Goal: Task Accomplishment & Management: Complete application form

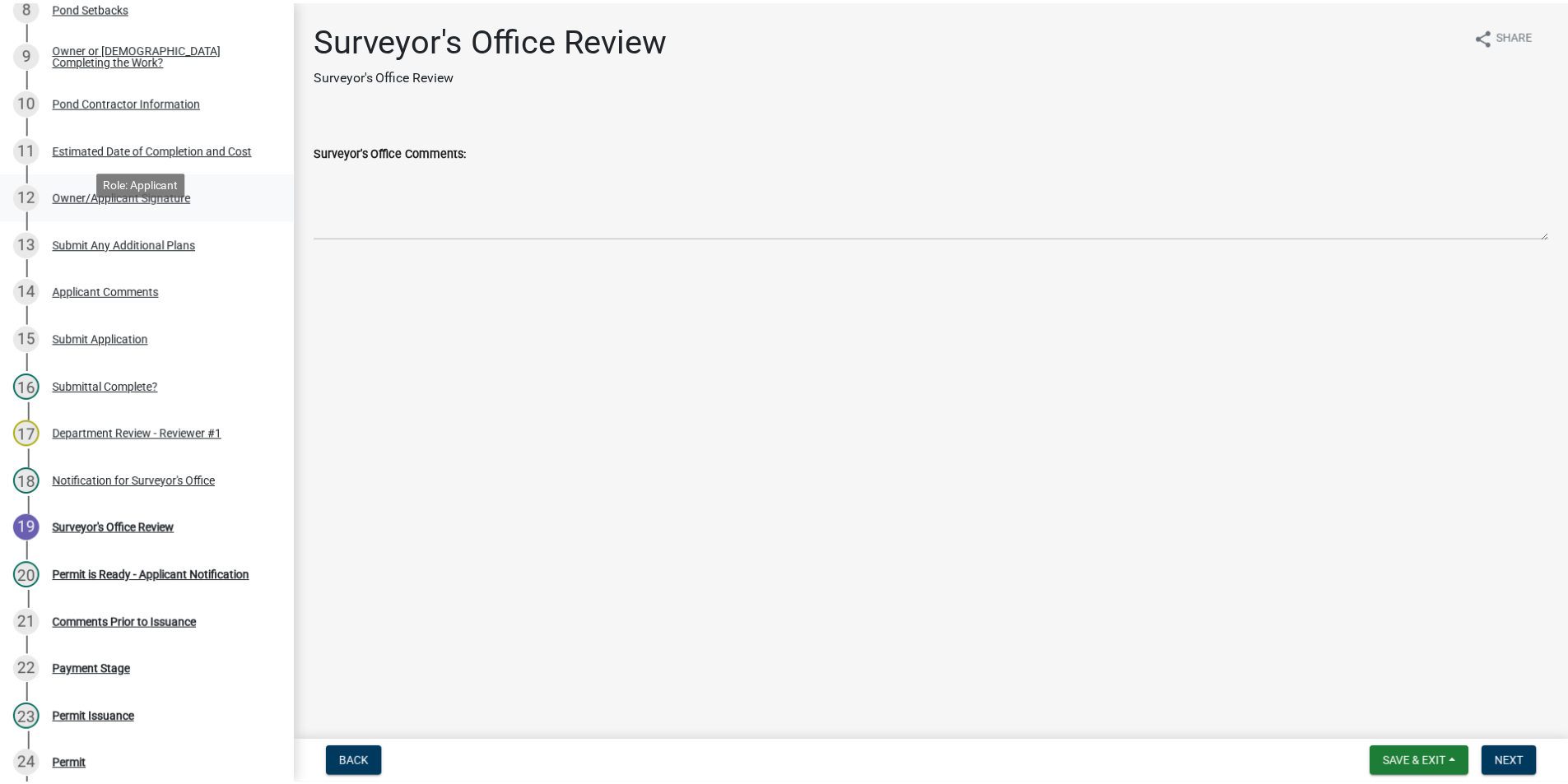
scroll to position [576, 0]
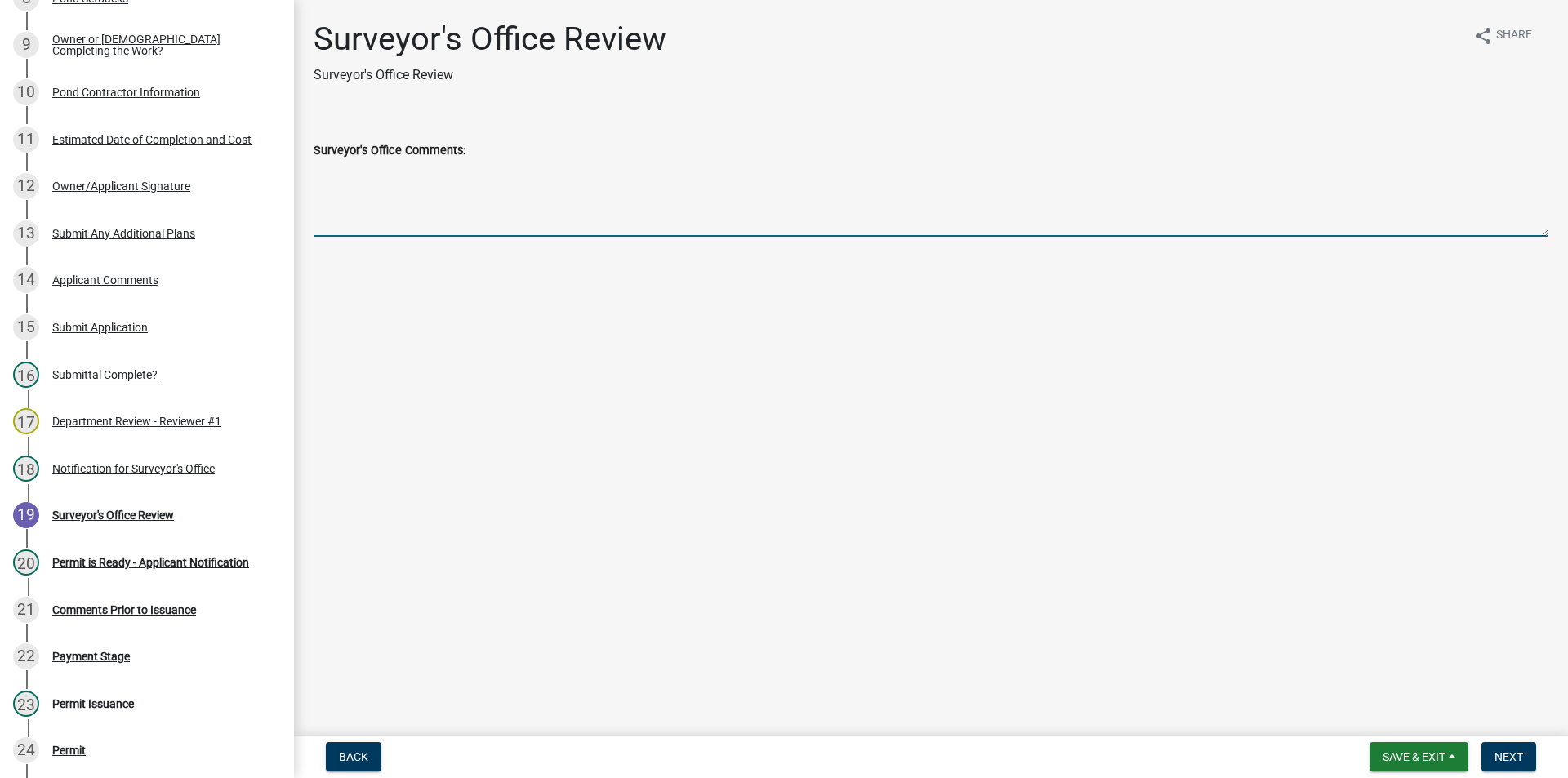
click at [380, 200] on textarea "Surveyor's Office Comments:" at bounding box center [931, 198] width 1235 height 77
click at [414, 196] on textarea "Surveyor's Office Comments:" at bounding box center [931, 198] width 1235 height 77
type textarea "Ok'd [DATE] JMJ"
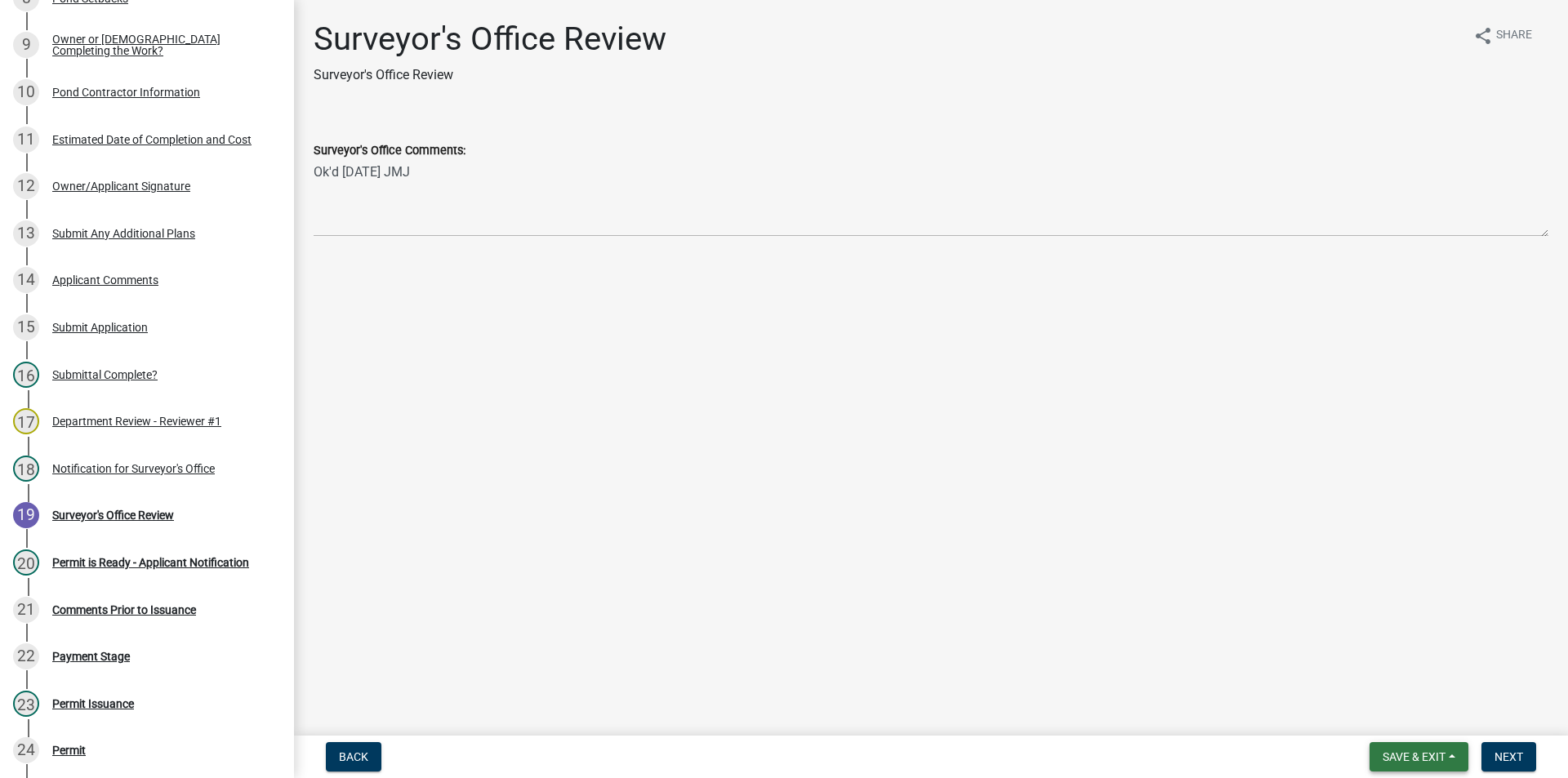
click at [1442, 756] on span "Save & Exit" at bounding box center [1414, 757] width 63 height 13
click at [1442, 708] on button "Save & Exit" at bounding box center [1403, 715] width 131 height 39
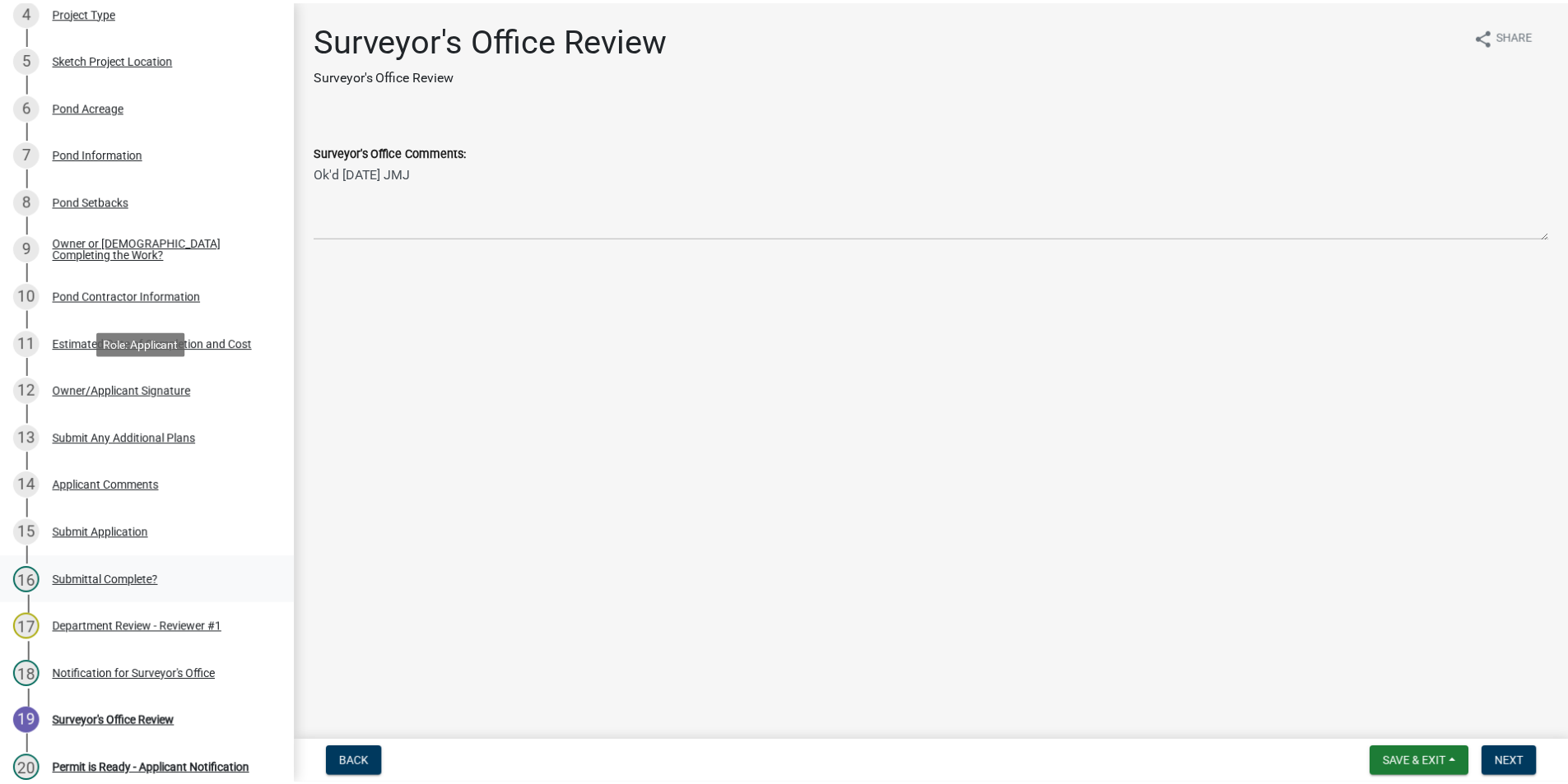
scroll to position [576, 0]
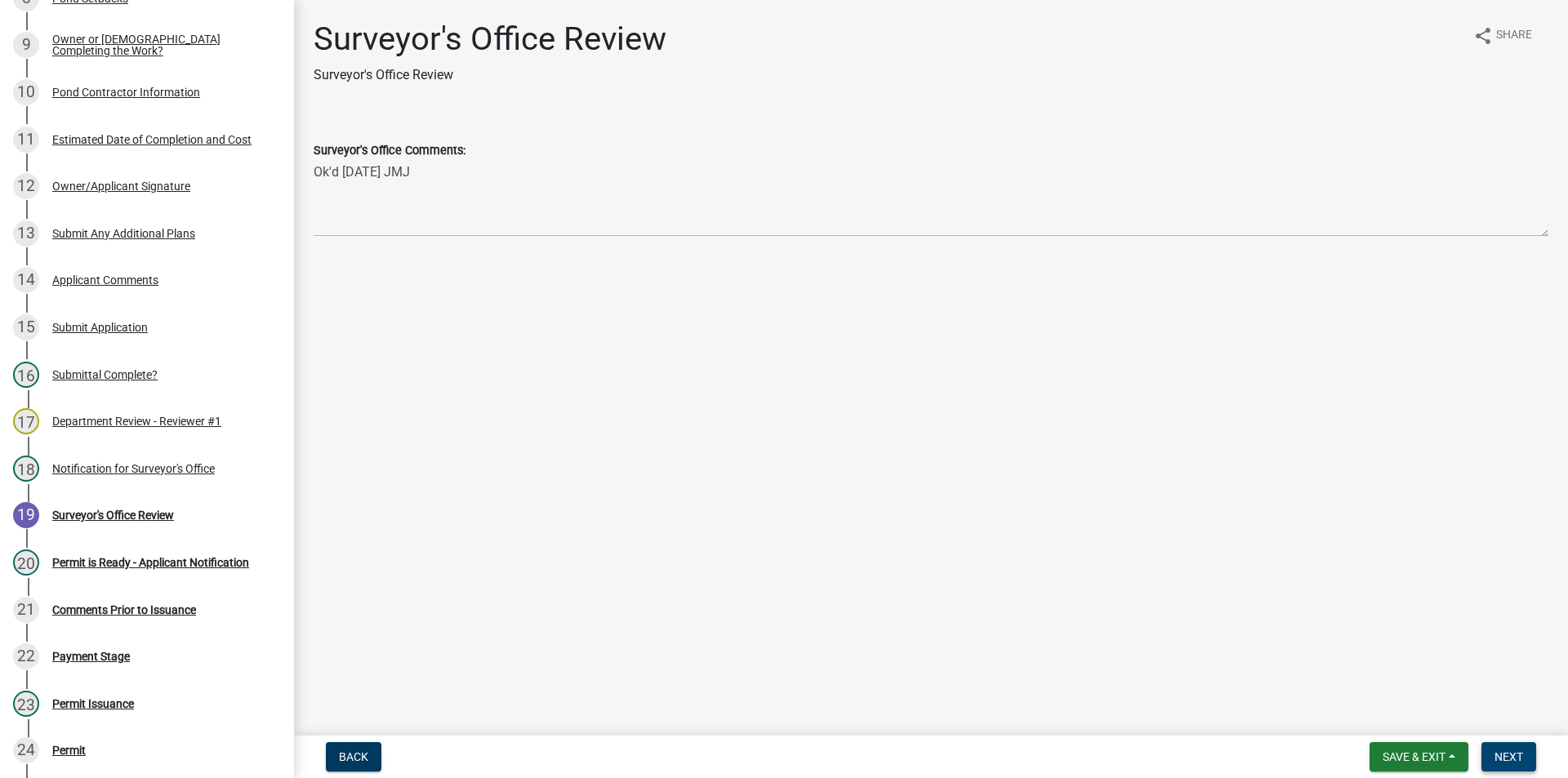
click at [1529, 756] on button "Next" at bounding box center [1509, 757] width 55 height 29
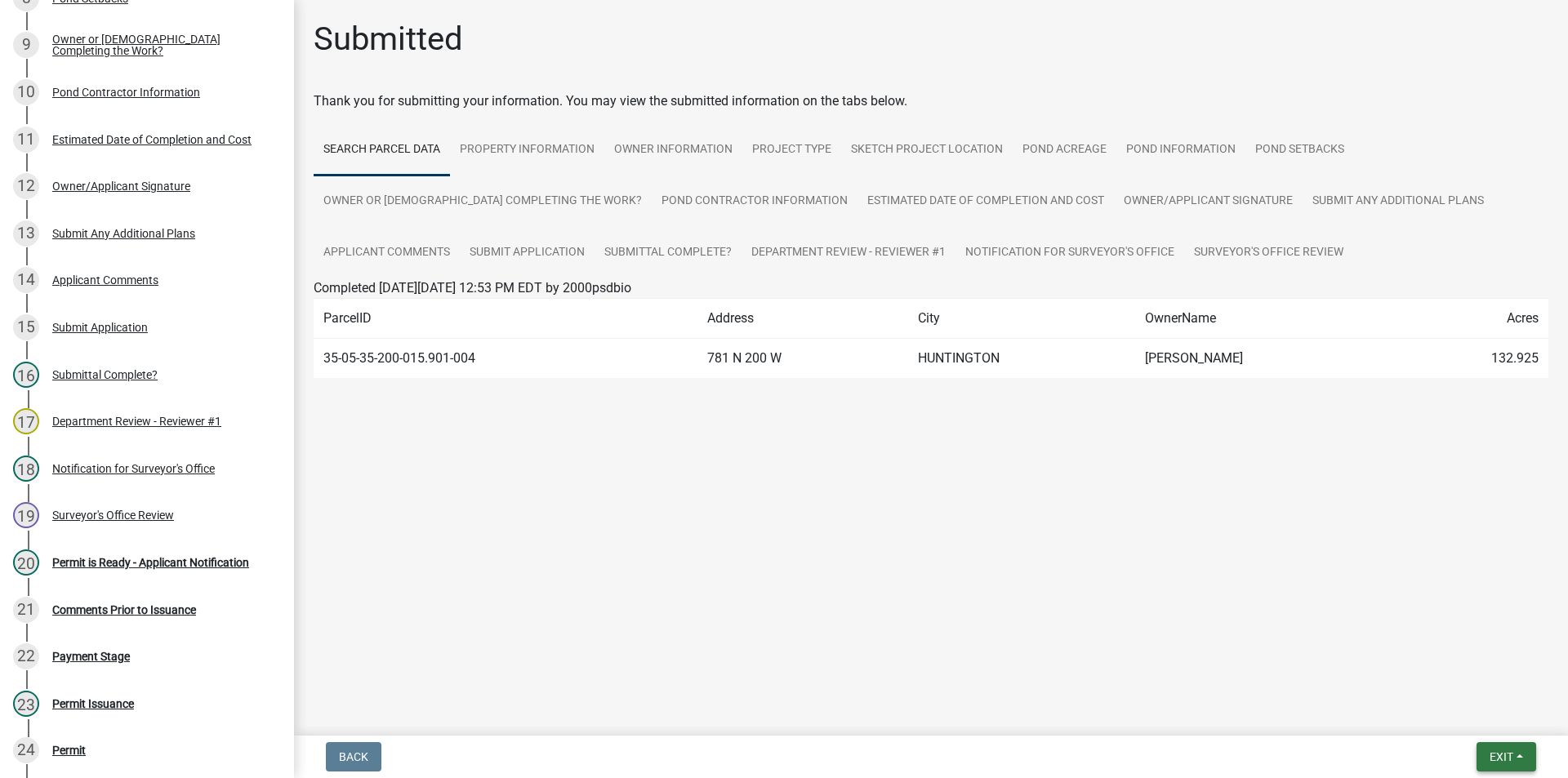
click at [1502, 759] on span "Exit" at bounding box center [1501, 757] width 24 height 13
click at [1477, 710] on button "Save & Exit" at bounding box center [1471, 715] width 131 height 39
